Goal: Task Accomplishment & Management: Complete application form

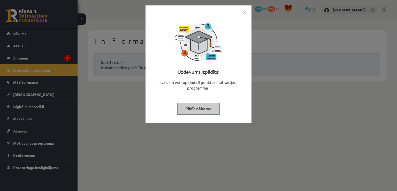
click at [200, 114] on button "Pildīt nākamo" at bounding box center [198, 109] width 42 height 12
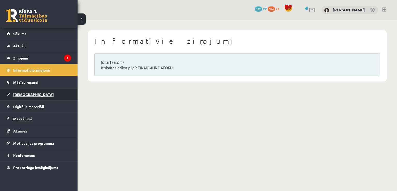
click at [28, 91] on link "[DEMOGRAPHIC_DATA]" at bounding box center [39, 94] width 64 height 12
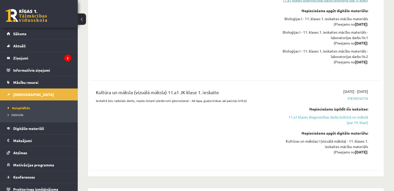
scroll to position [388, 0]
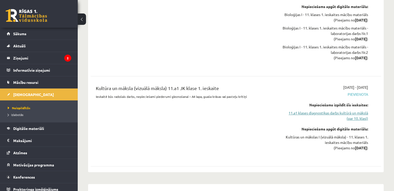
click at [350, 121] on link "11.a1 klases diagnostikas darbs kultūrā un mākslā (par 10. klasi)" at bounding box center [324, 115] width 85 height 11
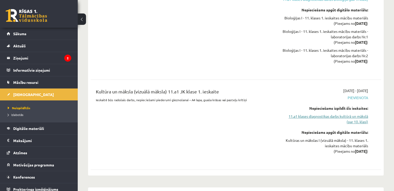
scroll to position [392, 0]
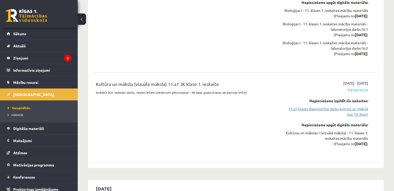
click at [351, 115] on link "11.a1 klases diagnostikas darbs kultūrā un mākslā (par 10. klasi)" at bounding box center [324, 111] width 85 height 11
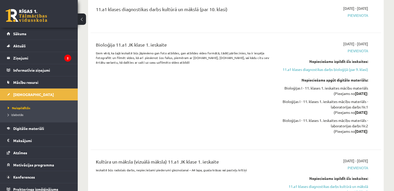
click at [361, 16] on span "Pievienota" at bounding box center [324, 15] width 85 height 5
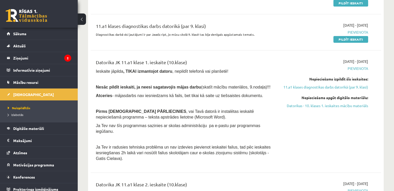
scroll to position [651, 0]
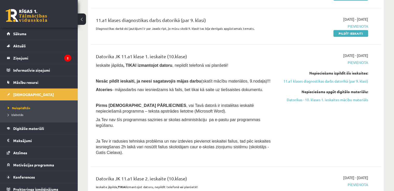
click at [313, 102] on div "Nepieciešams apgūt digitālo materiālu: Datorikas - 10. klases 1. ieskaites mācī…" at bounding box center [324, 95] width 85 height 13
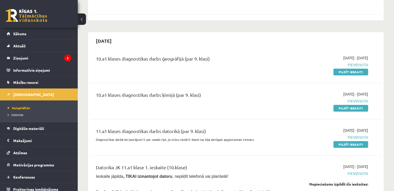
scroll to position [543, 0]
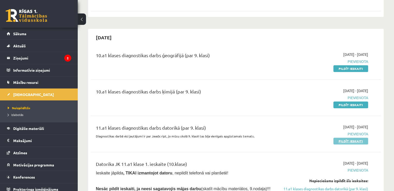
click at [344, 144] on link "Pildīt ieskaiti" at bounding box center [350, 141] width 35 height 7
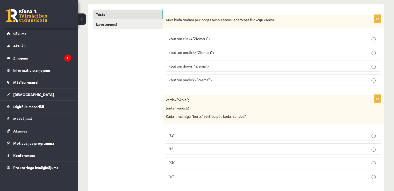
scroll to position [103, 0]
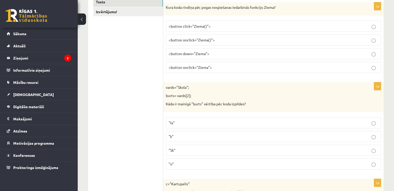
click at [248, 41] on p "<button onclick="Ziema()">" at bounding box center [272, 39] width 209 height 5
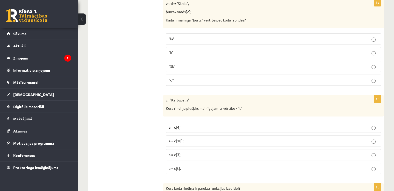
scroll to position [207, 0]
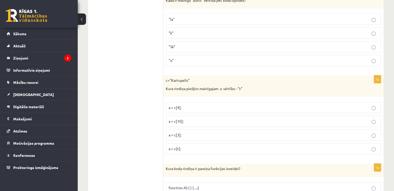
click at [212, 35] on p ""k"" at bounding box center [272, 32] width 209 height 5
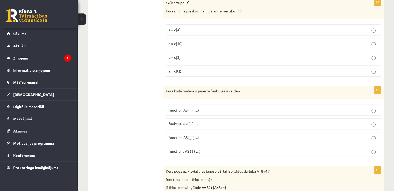
scroll to position [259, 0]
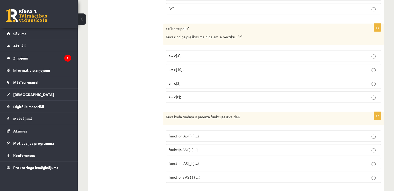
click at [182, 82] on p "a = c[3];" at bounding box center [272, 82] width 209 height 5
click at [202, 137] on p "function AS ( ) { ....}" at bounding box center [272, 135] width 209 height 5
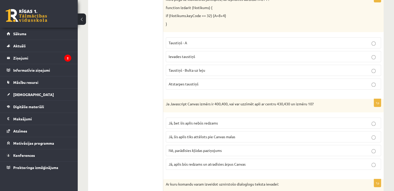
scroll to position [466, 0]
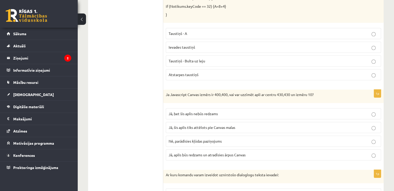
click at [189, 72] on span "Atstarpes taustiņš" at bounding box center [183, 74] width 30 height 5
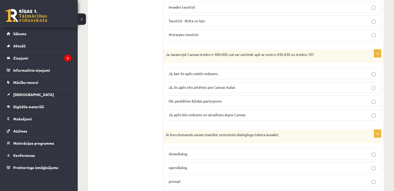
scroll to position [517, 0]
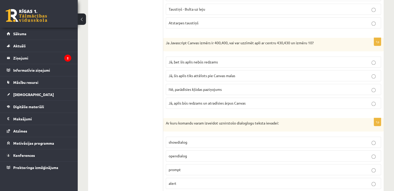
click at [199, 101] on span "Jā, aplis būs redzams un atradīsies ārpus Canvas" at bounding box center [206, 103] width 77 height 5
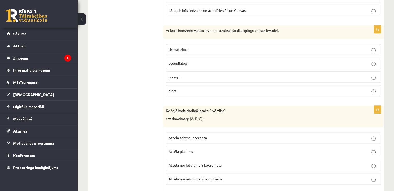
scroll to position [621, 0]
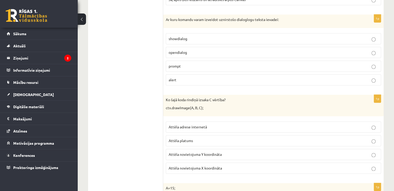
click at [193, 64] on p "prompt" at bounding box center [272, 65] width 209 height 5
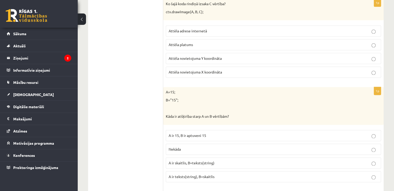
scroll to position [691, 0]
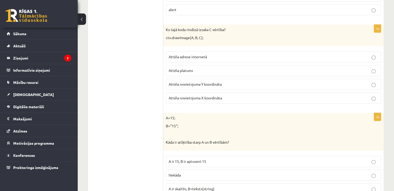
click at [181, 82] on span "Attēla novietojuma Y koordināta" at bounding box center [194, 84] width 53 height 5
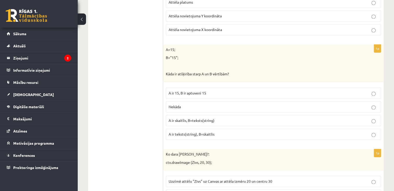
scroll to position [769, 0]
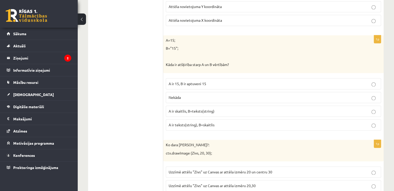
click at [177, 95] on span "Nekāda" at bounding box center [174, 97] width 12 height 5
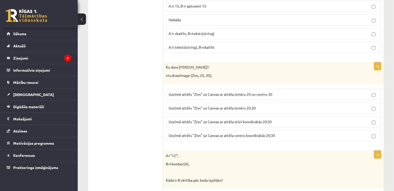
scroll to position [820, 0]
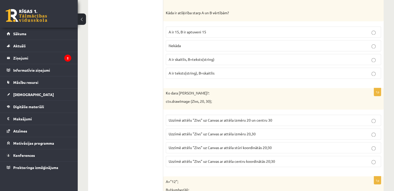
click at [203, 29] on span "A ir 15, B ir aptuveni 15" at bounding box center [187, 31] width 38 height 5
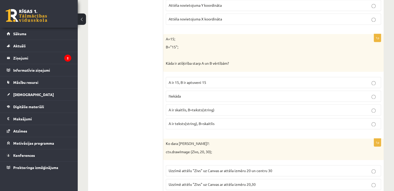
scroll to position [769, 0]
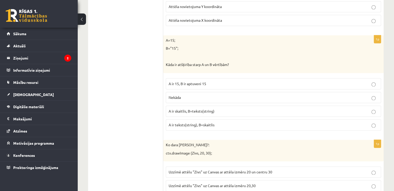
click at [186, 122] on span "A ir teksts(string), B=skaitlis" at bounding box center [191, 124] width 46 height 5
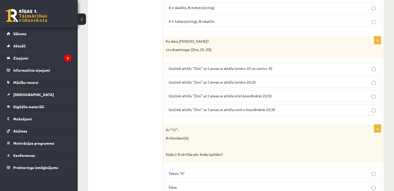
scroll to position [898, 0]
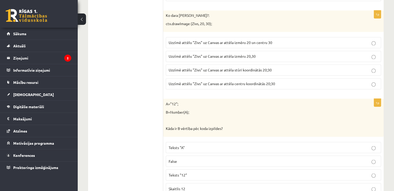
click at [242, 40] on span "Uzzīmē attēlu "Zivs" uz Canvas ar attēla izmēru 20 un centru 30" at bounding box center [219, 42] width 103 height 5
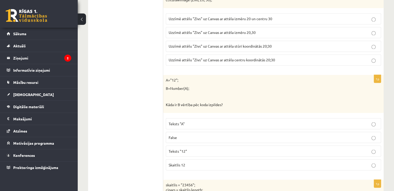
scroll to position [950, 0]
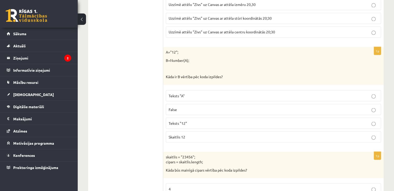
click at [187, 93] on p "Teksts "A"" at bounding box center [272, 95] width 209 height 5
click at [176, 104] on label "False" at bounding box center [273, 109] width 215 height 11
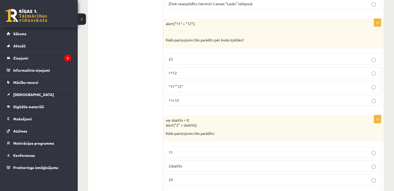
scroll to position [2609, 0]
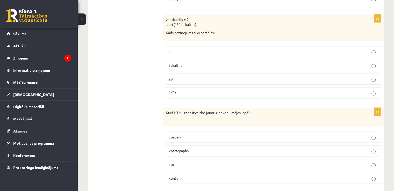
click at [188, 159] on label "<p>" at bounding box center [273, 164] width 215 height 11
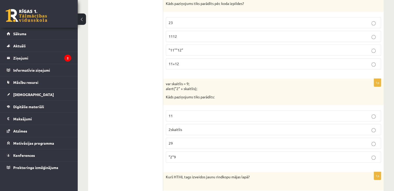
scroll to position [2557, 0]
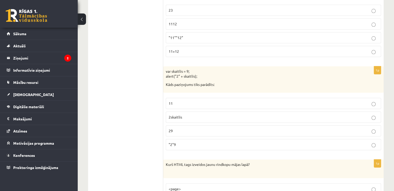
click at [206, 128] on p "29" at bounding box center [272, 130] width 209 height 5
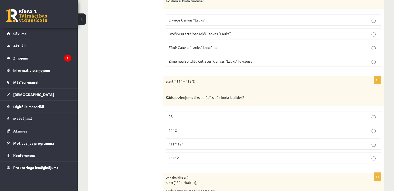
scroll to position [2454, 0]
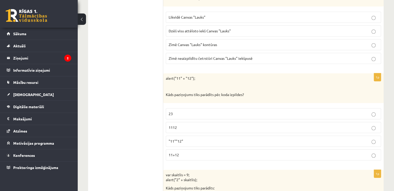
click at [198, 111] on p "23" at bounding box center [272, 113] width 209 height 5
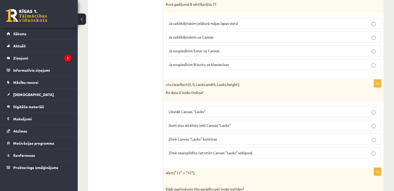
scroll to position [2350, 0]
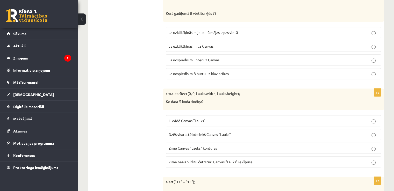
click at [211, 118] on p "Likvidē Canvas "Lauks"" at bounding box center [272, 120] width 209 height 5
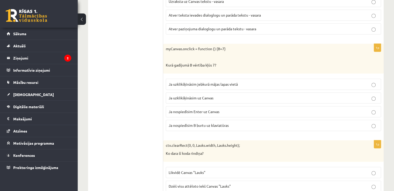
scroll to position [2325, 0]
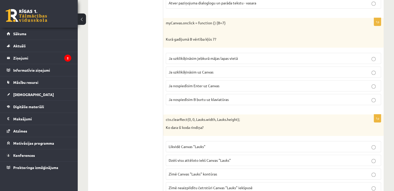
click at [184, 70] on span "Ja uzklikšķināsim uz Canvas" at bounding box center [190, 72] width 45 height 5
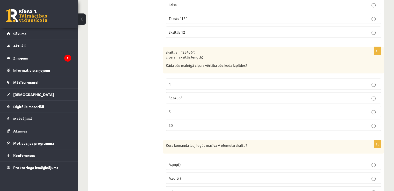
scroll to position [1057, 0]
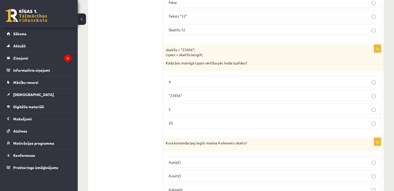
click at [182, 93] on p ""23456"" at bounding box center [272, 95] width 209 height 5
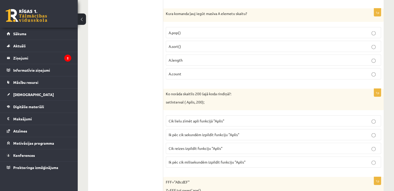
scroll to position [1186, 0]
click at [194, 57] on p "A.length" at bounding box center [272, 59] width 209 height 5
click at [222, 119] on span "Cik lielu zīmēt apli funkcijā "Aplis"" at bounding box center [196, 121] width 56 height 5
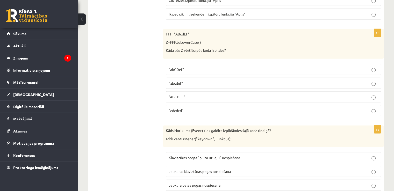
scroll to position [1341, 0]
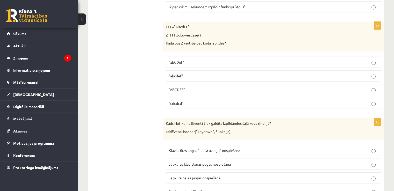
click at [169, 73] on span ""abcdef"" at bounding box center [175, 75] width 14 height 5
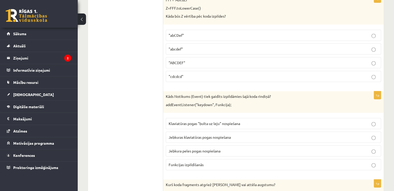
scroll to position [1419, 0]
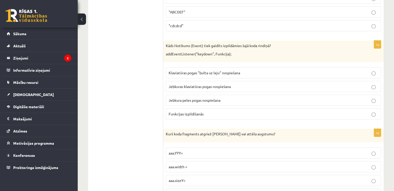
click at [203, 70] on span "Klaviatūras pogas "bulta uz leju" nospiešana" at bounding box center [203, 72] width 71 height 5
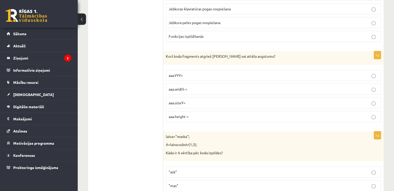
scroll to position [1497, 0]
click at [179, 114] on span "aaa.height =" at bounding box center [178, 116] width 20 height 5
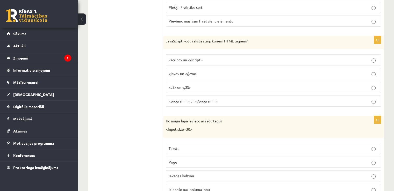
scroll to position [1807, 0]
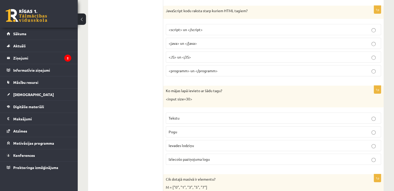
click at [176, 143] on p "Ievades lodziņu" at bounding box center [272, 145] width 209 height 5
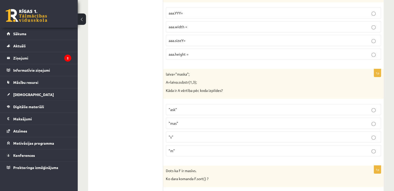
scroll to position [1574, 0]
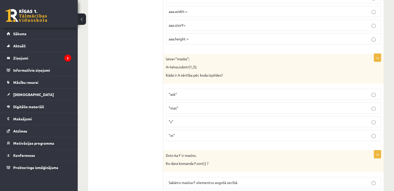
click at [175, 92] on span ""ask"" at bounding box center [172, 94] width 8 height 5
click at [177, 106] on span ""mas"" at bounding box center [173, 108] width 10 height 5
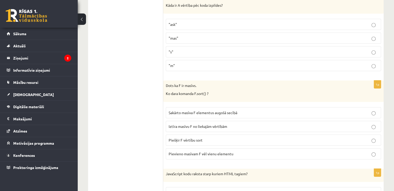
scroll to position [1678, 0]
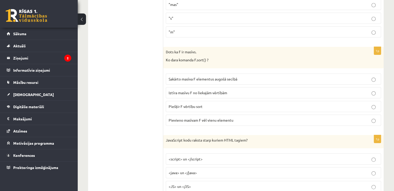
click at [194, 101] on label "Piešķir F vērtību sort" at bounding box center [273, 106] width 215 height 11
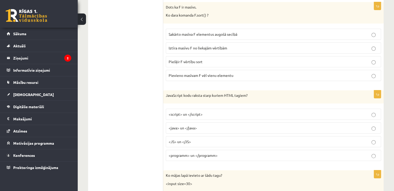
scroll to position [1807, 0]
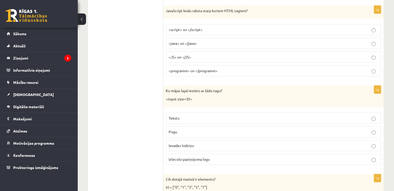
click at [193, 54] on p "<JS> un </JS>" at bounding box center [272, 56] width 209 height 5
click at [190, 41] on span "<java> un </java>" at bounding box center [182, 43] width 28 height 5
click at [187, 55] on span "<JS> un </JS>" at bounding box center [179, 57] width 22 height 5
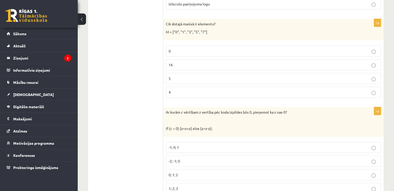
scroll to position [1962, 0]
click at [171, 76] on p "5" at bounding box center [272, 78] width 209 height 5
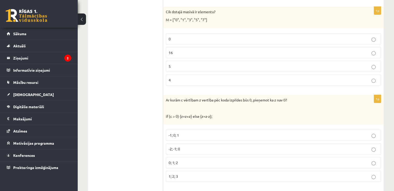
scroll to position [2014, 0]
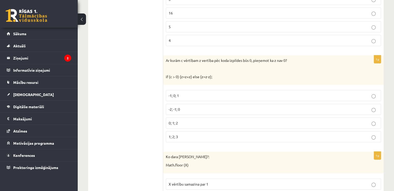
click at [173, 108] on fieldset "-1; 0; 1 -2; -1; 0 0; 1; 2 1; 2; 3" at bounding box center [273, 115] width 215 height 56
click at [180, 107] on p "-2; -1; 0" at bounding box center [272, 109] width 209 height 5
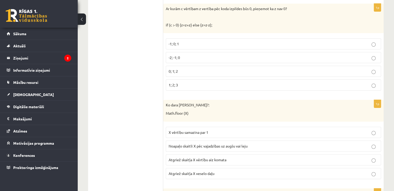
scroll to position [2118, 0]
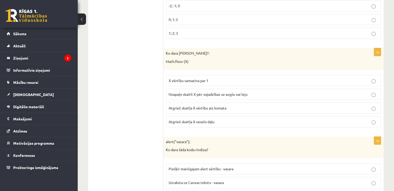
click at [203, 92] on p "Noapaļo skaitli X pēc vajadzības uz augšu vai leju" at bounding box center [272, 94] width 209 height 5
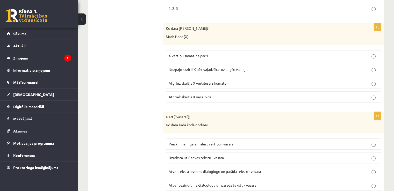
scroll to position [2195, 0]
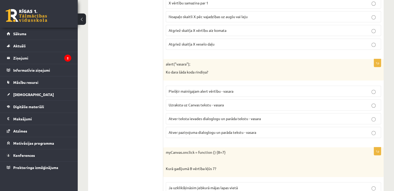
click at [181, 130] on span "Atver paziņojuma dialoglogu un parāda tekstu - vasara" at bounding box center [211, 132] width 87 height 5
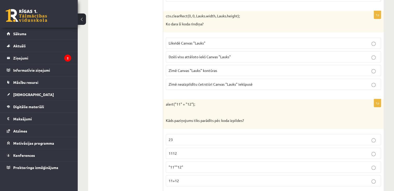
scroll to position [0, 0]
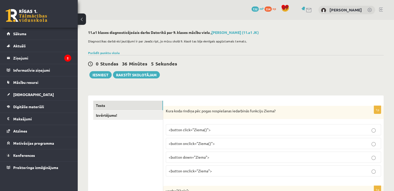
click at [106, 70] on div "0 Stundas 36 Minūtes 5 Sekundes Ieskaite saglabāta! Iesniegt Rakstīt skolotājam" at bounding box center [235, 66] width 295 height 23
click at [103, 74] on button "Iesniegt" at bounding box center [100, 74] width 22 height 7
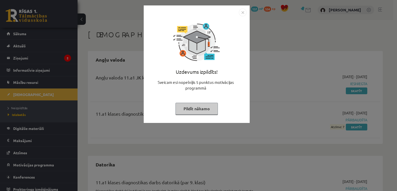
click at [193, 105] on button "Pildīt nākamo" at bounding box center [197, 109] width 42 height 12
